Goal: Information Seeking & Learning: Learn about a topic

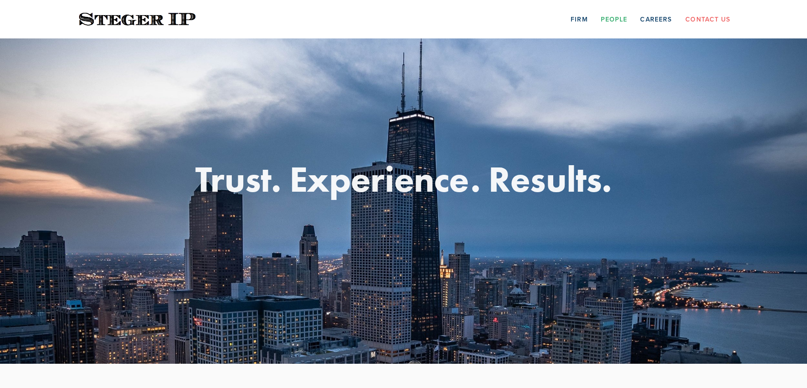
click at [611, 19] on link "People" at bounding box center [614, 19] width 27 height 14
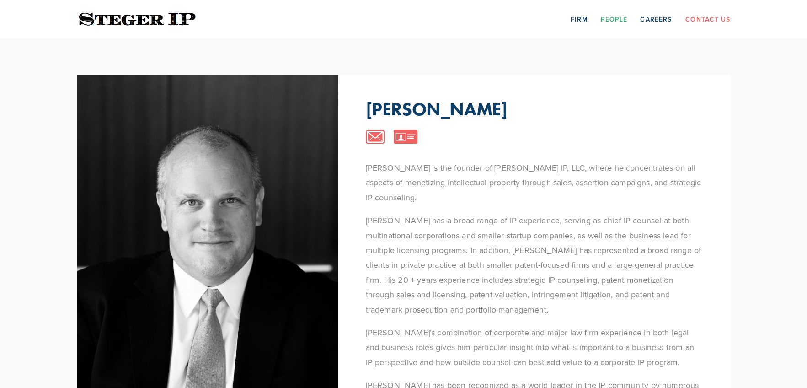
click at [593, 283] on p "[PERSON_NAME] has a broad range of IP experience, serving as chief IP counsel a…" at bounding box center [534, 265] width 337 height 104
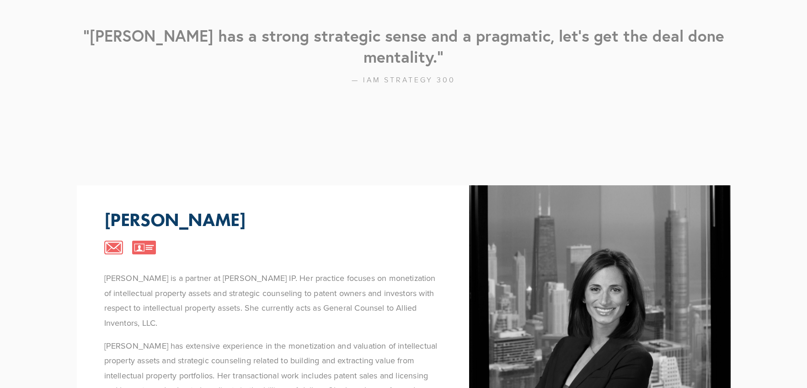
scroll to position [595, 0]
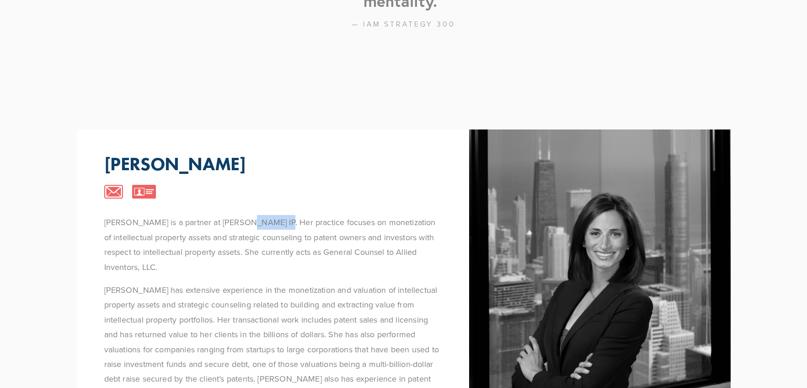
drag, startPoint x: 268, startPoint y: 202, endPoint x: 236, endPoint y: 198, distance: 32.2
click at [236, 215] on p "[PERSON_NAME] is a partner at [PERSON_NAME] IP. Her practice focuses on monetiz…" at bounding box center [272, 244] width 337 height 59
copy p "[PERSON_NAME] IP"
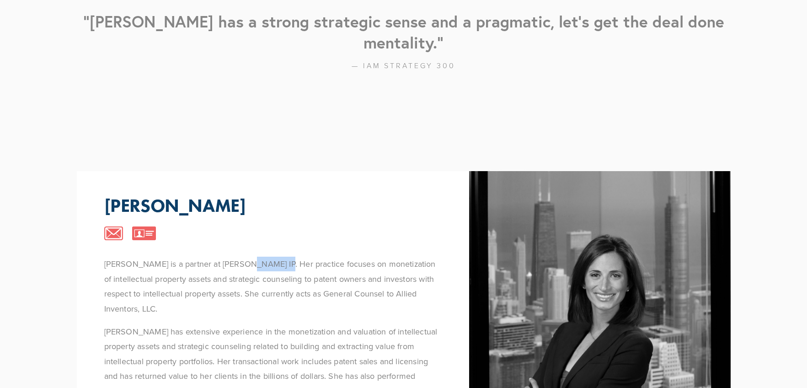
scroll to position [549, 0]
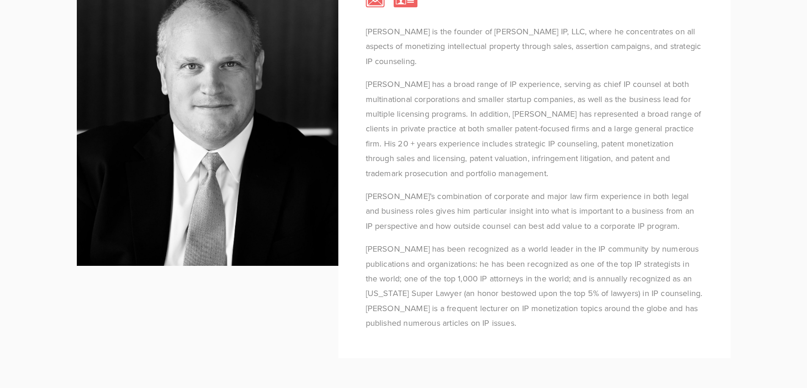
scroll to position [0, 0]
